Goal: Entertainment & Leisure: Consume media (video, audio)

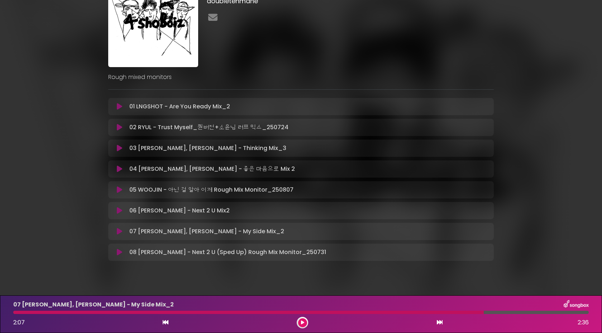
scroll to position [55, 0]
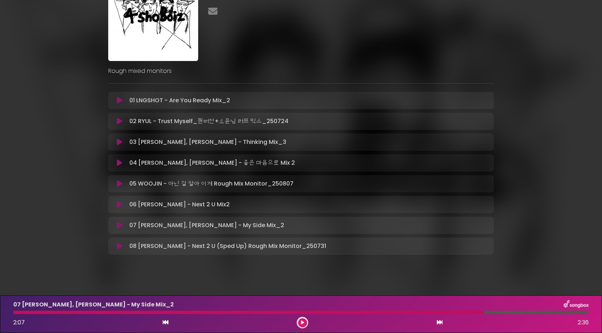
click at [120, 224] on icon at bounding box center [119, 225] width 5 height 7
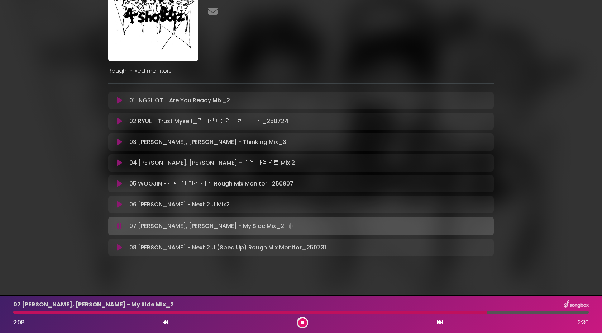
click at [113, 222] on button at bounding box center [120, 225] width 14 height 7
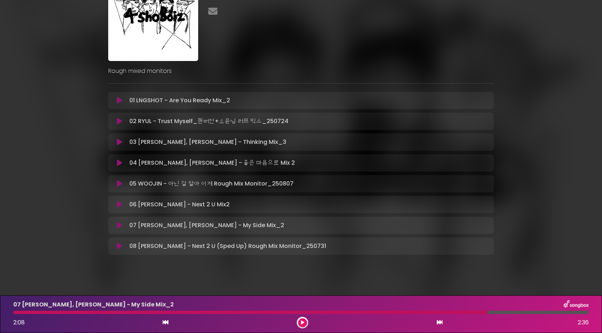
click at [15, 314] on div "07 WOOJIN, LOUIS - My Side Mix_2 2:08 2:36" at bounding box center [301, 314] width 585 height 28
click at [12, 314] on div "07 WOOJIN, LOUIS - My Side Mix_2 2:08 2:36" at bounding box center [301, 314] width 585 height 28
drag, startPoint x: 18, startPoint y: 313, endPoint x: 0, endPoint y: 313, distance: 17.6
click at [0, 313] on div "07 WOOJIN, LOUIS - My Side Mix_2 2:08 2:36" at bounding box center [301, 314] width 602 height 38
drag, startPoint x: 365, startPoint y: 313, endPoint x: 68, endPoint y: 328, distance: 297.3
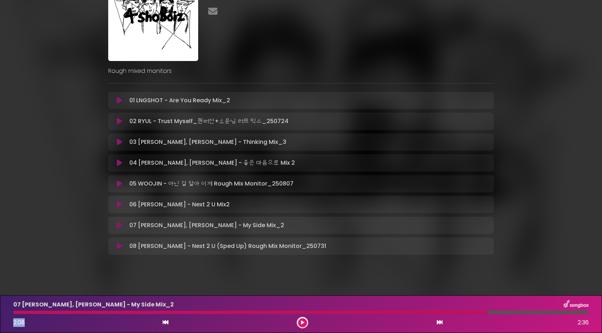
click at [68, 328] on div "07 WOOJIN, LOUIS - My Side Mix_2 2:08 2:36" at bounding box center [301, 314] width 585 height 28
click at [119, 207] on icon at bounding box center [119, 204] width 5 height 7
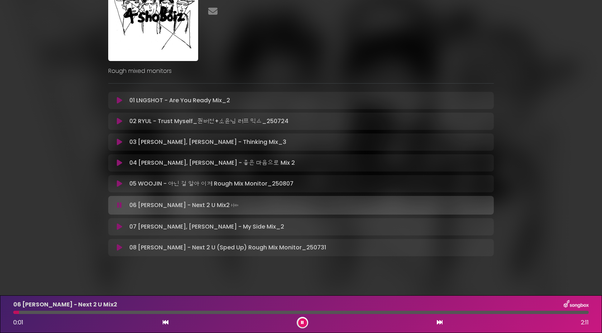
click at [121, 226] on icon at bounding box center [119, 226] width 5 height 7
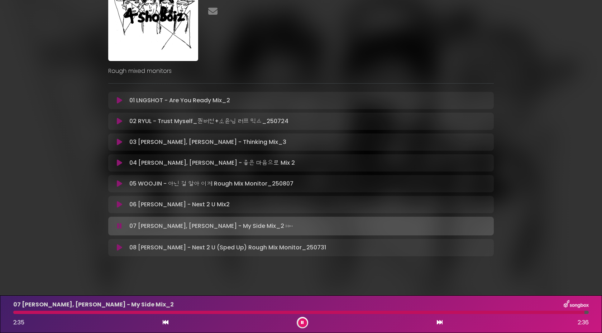
click at [299, 322] on button at bounding box center [302, 322] width 9 height 9
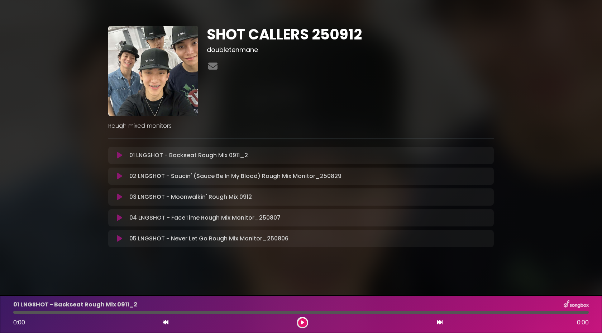
click at [117, 176] on icon at bounding box center [119, 175] width 5 height 7
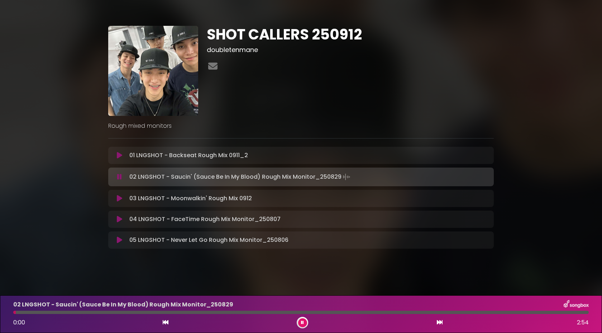
click at [277, 308] on div "02 LNGSHOT - Saucin' (Sauce Be In My Blood) Rough Mix Monitor_250829" at bounding box center [301, 304] width 585 height 9
click at [285, 311] on div at bounding box center [301, 312] width 576 height 3
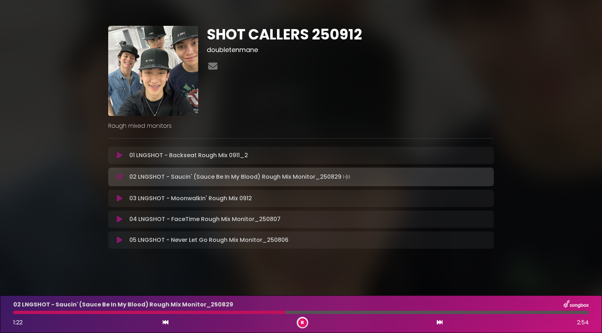
click at [304, 311] on div at bounding box center [301, 312] width 576 height 3
click at [318, 311] on div at bounding box center [301, 312] width 576 height 3
click at [346, 315] on div "02 LNGSHOT - Saucin' (Sauce Be In My Blood) Rough Mix Monitor_[DATE] 1:32 2:54" at bounding box center [301, 314] width 585 height 28
click at [345, 311] on div at bounding box center [301, 312] width 576 height 3
click at [362, 311] on div at bounding box center [187, 312] width 349 height 3
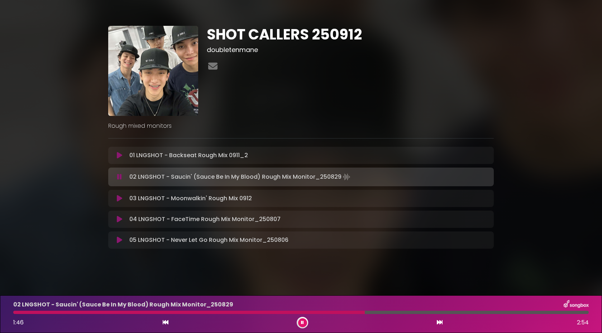
click at [368, 312] on div at bounding box center [301, 312] width 576 height 3
click at [303, 325] on button at bounding box center [302, 322] width 9 height 9
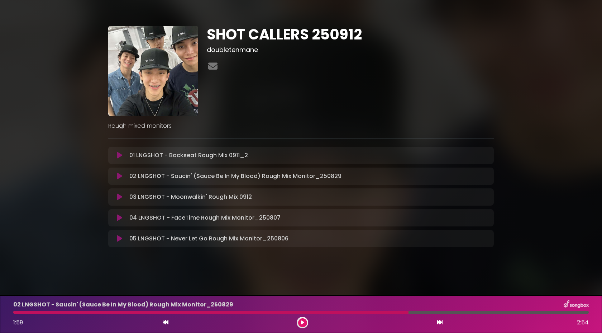
click at [120, 155] on icon at bounding box center [119, 155] width 5 height 7
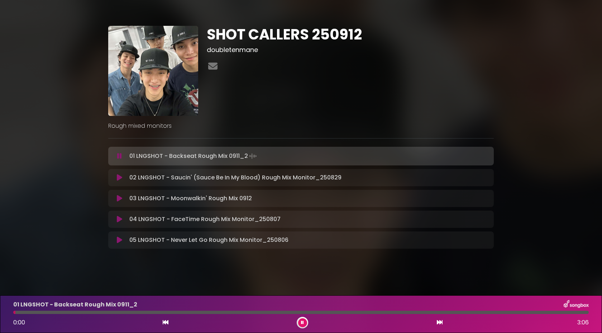
click at [112, 311] on div at bounding box center [301, 312] width 576 height 3
click at [132, 312] on div at bounding box center [301, 312] width 576 height 3
click at [299, 322] on button at bounding box center [302, 322] width 9 height 9
